Goal: Task Accomplishment & Management: Use online tool/utility

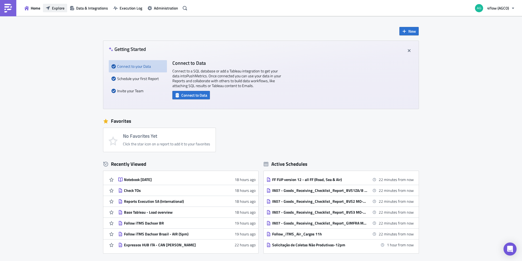
click at [61, 10] on span "Explore" at bounding box center [58, 8] width 13 height 6
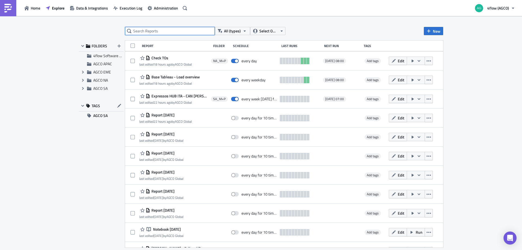
click at [185, 27] on input "text" at bounding box center [170, 31] width 90 height 8
type input "expresso"
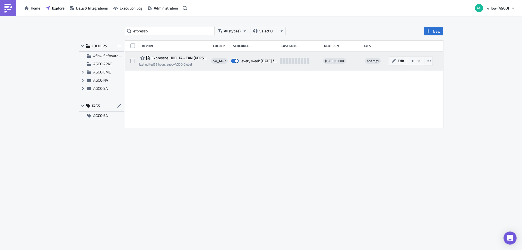
click at [181, 59] on span "Expressos HUB ITA - CAN [PERSON_NAME]" at bounding box center [179, 57] width 58 height 5
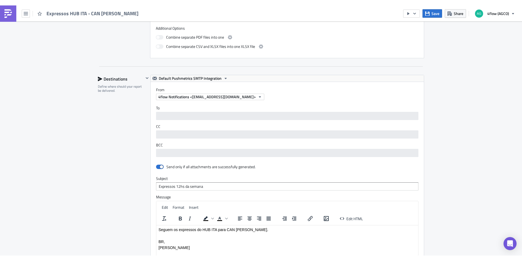
scroll to position [299, 0]
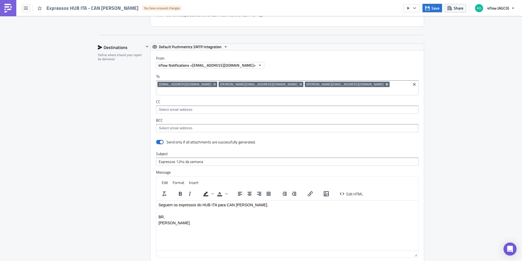
click at [386, 84] on icon "Remove Tag" at bounding box center [387, 84] width 2 height 2
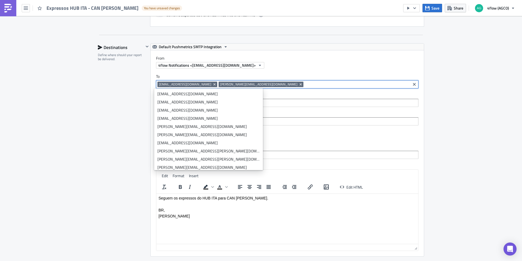
click at [265, 87] on div "[EMAIL_ADDRESS][DOMAIN_NAME] [DOMAIN_NAME][EMAIL_ADDRESS][DOMAIN_NAME]" at bounding box center [284, 85] width 252 height 7
paste input "[EMAIL_ADDRESS][DOMAIN_NAME]"
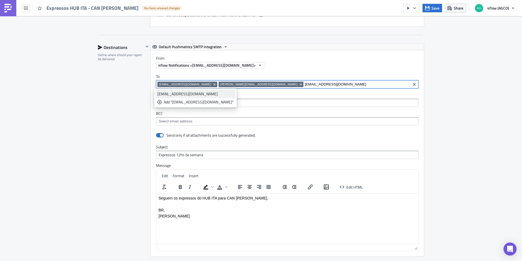
type input "[EMAIL_ADDRESS][DOMAIN_NAME]"
click at [230, 94] on div "[EMAIL_ADDRESS][DOMAIN_NAME]" at bounding box center [196, 93] width 76 height 5
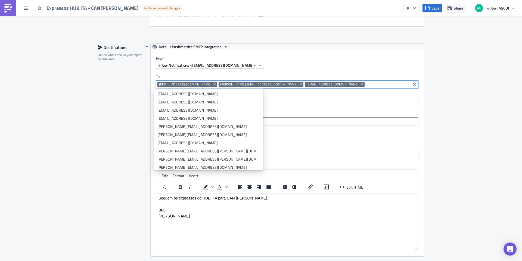
click at [452, 150] on div "SA_M+P Execution Log Edit " Expressos HUB ITA - CAN [PERSON_NAME] " Draft Setti…" at bounding box center [261, 50] width 522 height 667
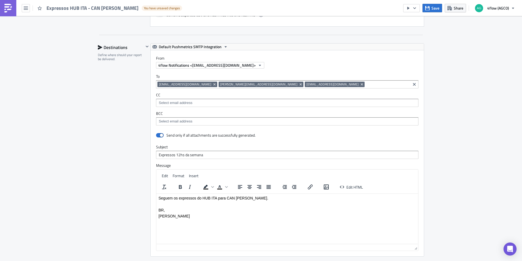
click at [161, 203] on p "Rich Text Area. Press ALT-0 for help." at bounding box center [288, 204] width 258 height 4
click at [188, 154] on input "Expressos 12hs da semana" at bounding box center [287, 155] width 263 height 8
click at [202, 155] on input "Expressos 12hs da semana" at bounding box center [287, 155] width 263 height 8
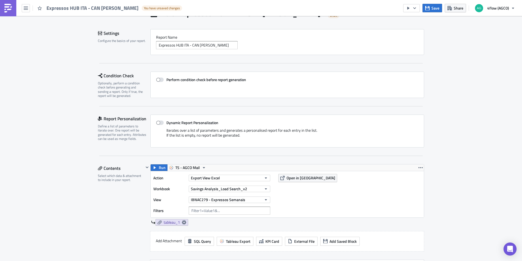
scroll to position [0, 0]
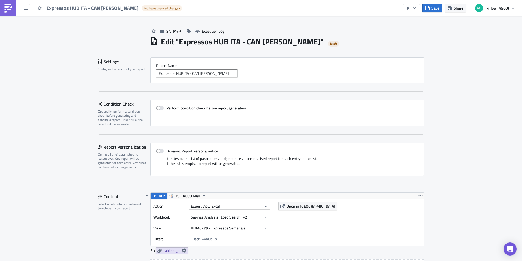
type input "Expressos 12hs da semana passada"
click at [223, 73] on input "Expressos HUB ITA - CAN [PERSON_NAME]" at bounding box center [197, 73] width 82 height 8
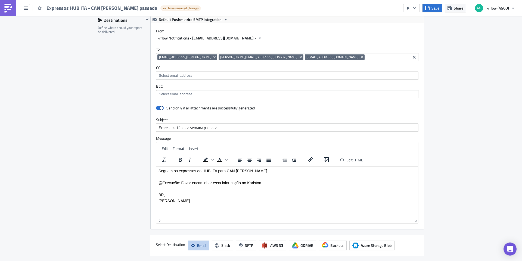
scroll to position [421, 0]
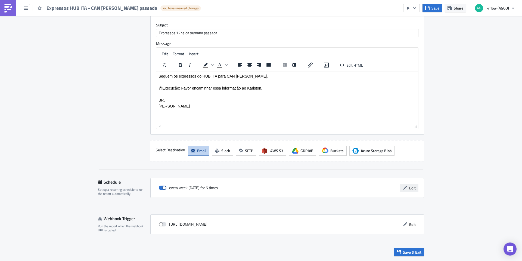
type input "Expressos HUB ITA - CAN [PERSON_NAME] passada"
click at [409, 187] on span "Edit" at bounding box center [412, 188] width 7 height 6
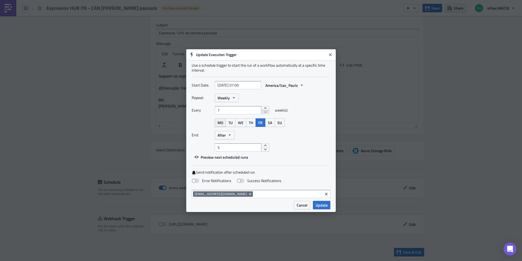
click at [222, 123] on span "MO" at bounding box center [221, 123] width 6 height 6
drag, startPoint x: 262, startPoint y: 122, endPoint x: 263, endPoint y: 125, distance: 2.9
click at [262, 122] on span "FR" at bounding box center [260, 123] width 4 height 6
click at [323, 204] on span "Update" at bounding box center [322, 205] width 12 height 6
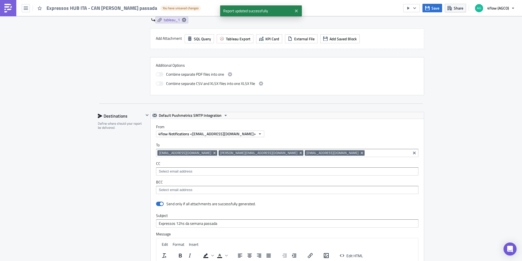
scroll to position [67, 0]
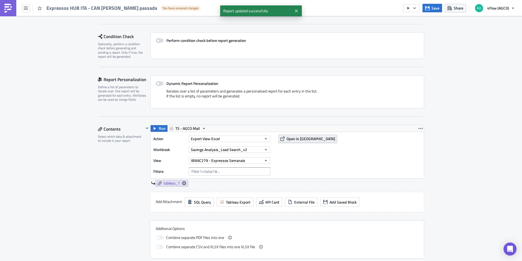
click at [296, 140] on span "Open in [GEOGRAPHIC_DATA]" at bounding box center [311, 139] width 49 height 6
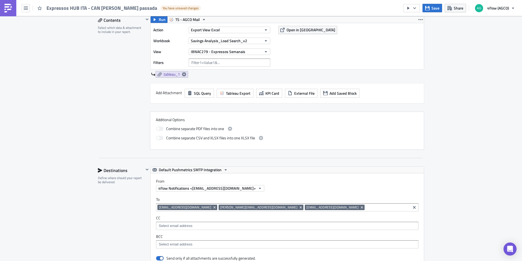
scroll to position [312, 0]
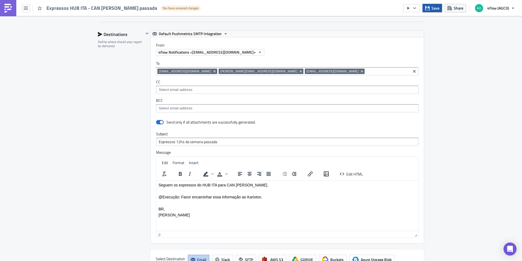
click at [434, 6] on span "Save" at bounding box center [436, 8] width 8 height 6
